Goal: Information Seeking & Learning: Learn about a topic

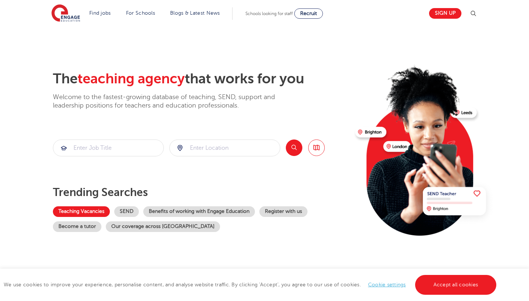
click at [100, 210] on link "Teaching Vacancies" at bounding box center [81, 212] width 57 height 11
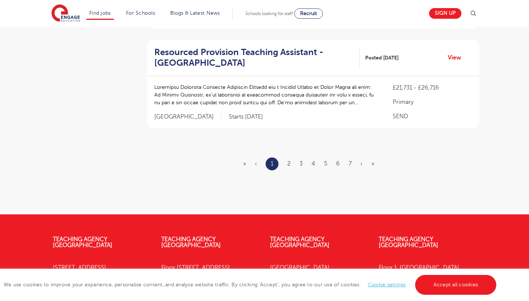
scroll to position [957, 0]
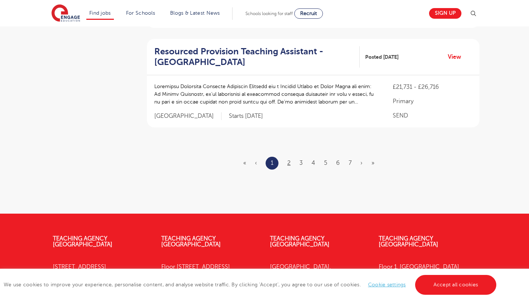
click at [289, 160] on link "2" at bounding box center [288, 163] width 3 height 7
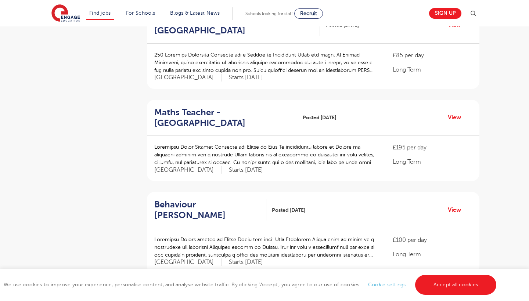
scroll to position [751, 0]
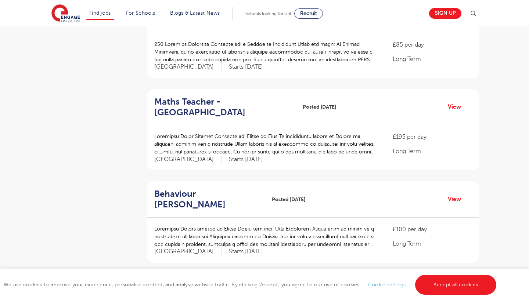
click at [186, 97] on h2 "Maths Teacher - Wandsworth" at bounding box center [222, 107] width 137 height 21
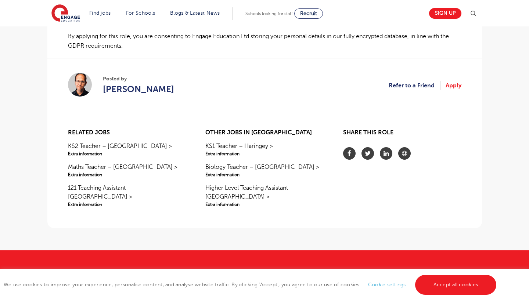
scroll to position [580, 0]
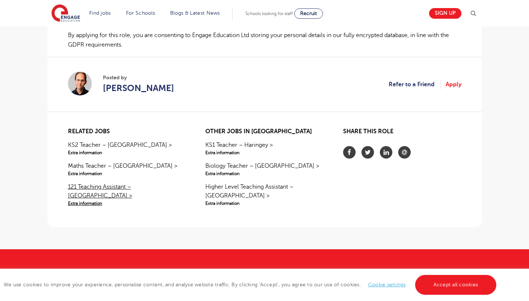
click at [162, 185] on link "121 Teaching Assistant – Wandsworth > Extra information" at bounding box center [127, 195] width 118 height 24
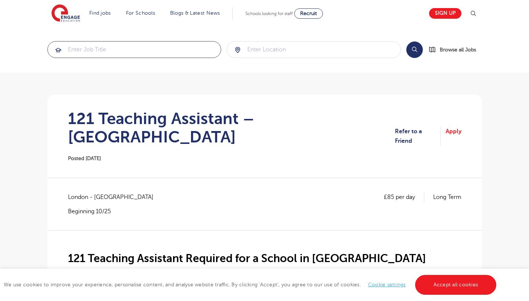
click at [188, 44] on input "search" at bounding box center [135, 50] width 174 height 16
type input "admin"
click button "Submit" at bounding box center [0, 0] width 0 height 0
